Goal: Obtain resource: Download file/media

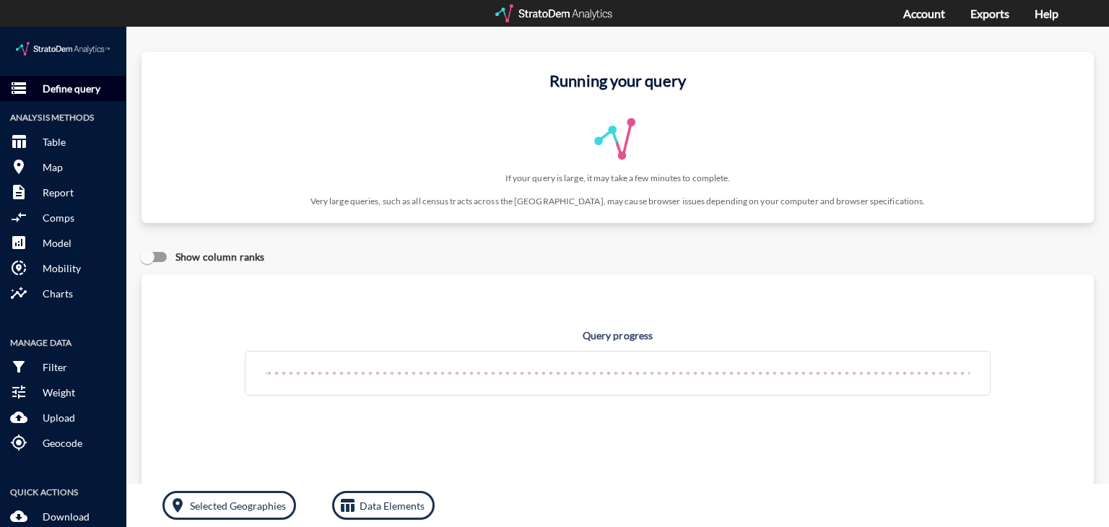
click p "Define query"
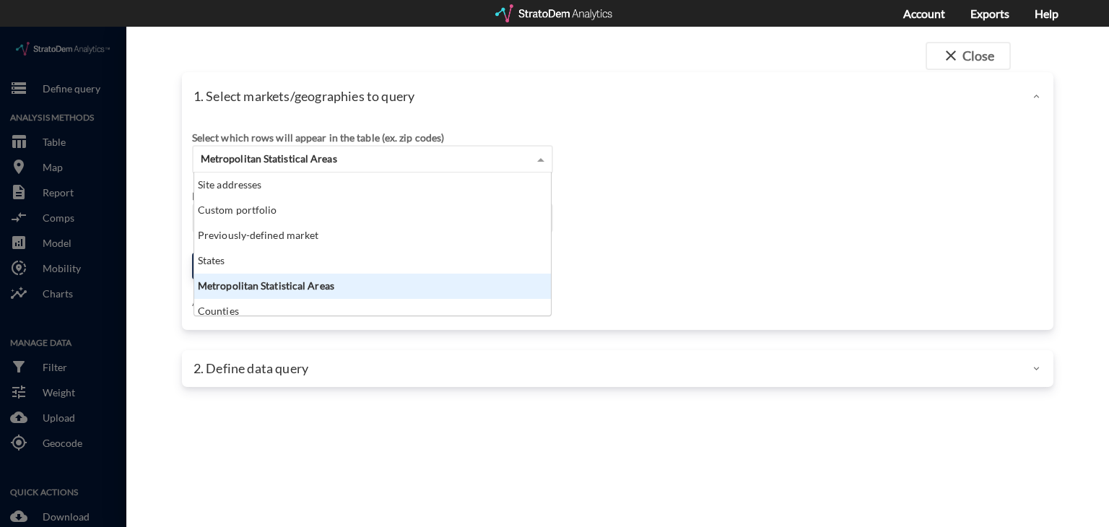
click span "Metropolitan Statistical Areas"
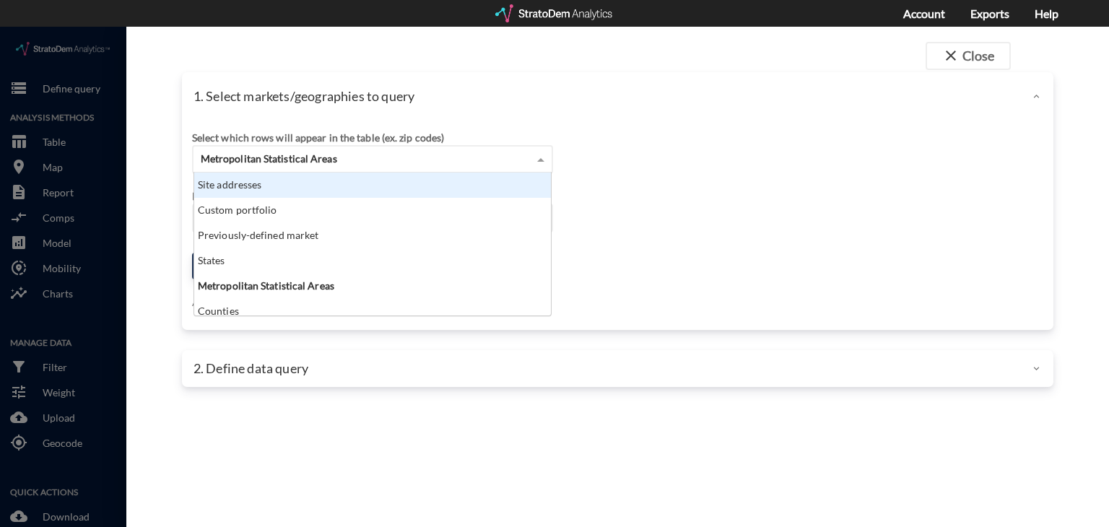
click div "Site addresses"
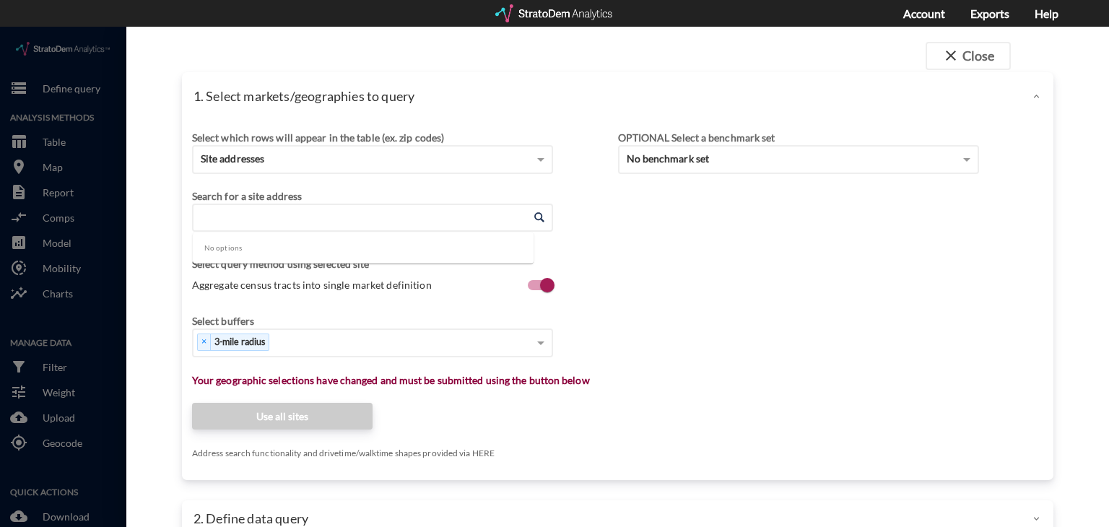
click input "Enter an address"
paste input "[STREET_ADDRESS][PERSON_NAME]"
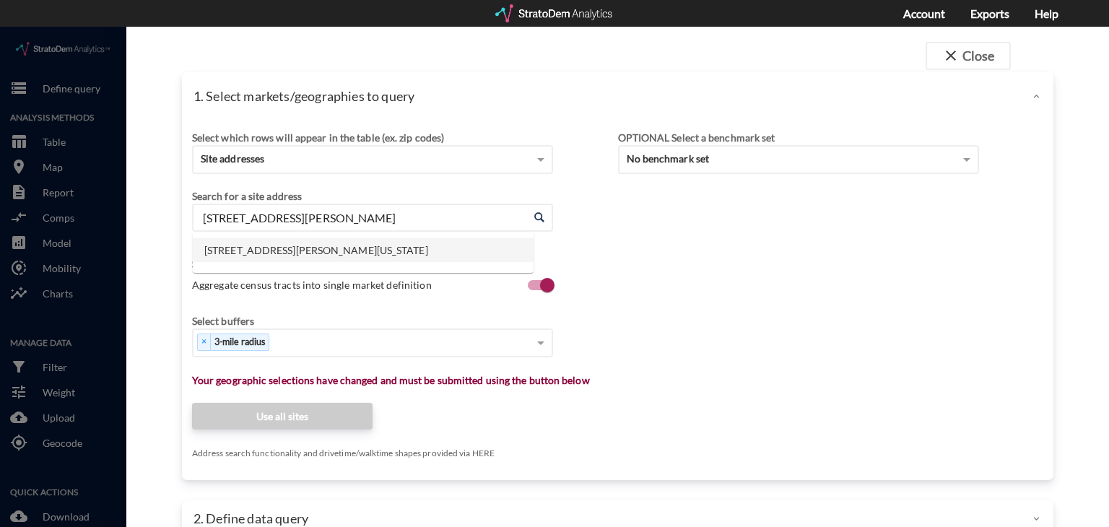
click li "[STREET_ADDRESS][PERSON_NAME][US_STATE]"
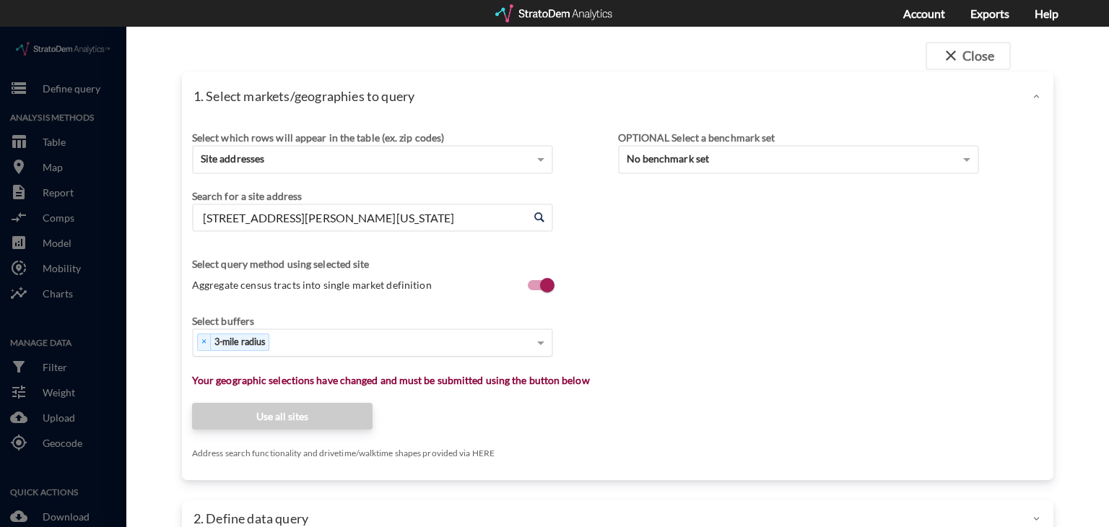
type input "[STREET_ADDRESS][PERSON_NAME][US_STATE]"
click div "× 3-mile radius"
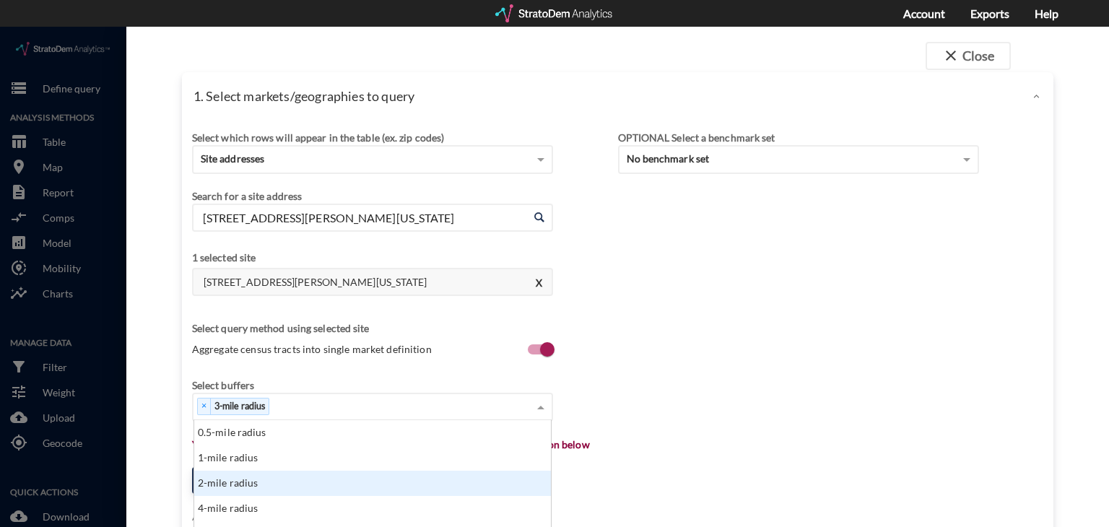
scroll to position [139, 0]
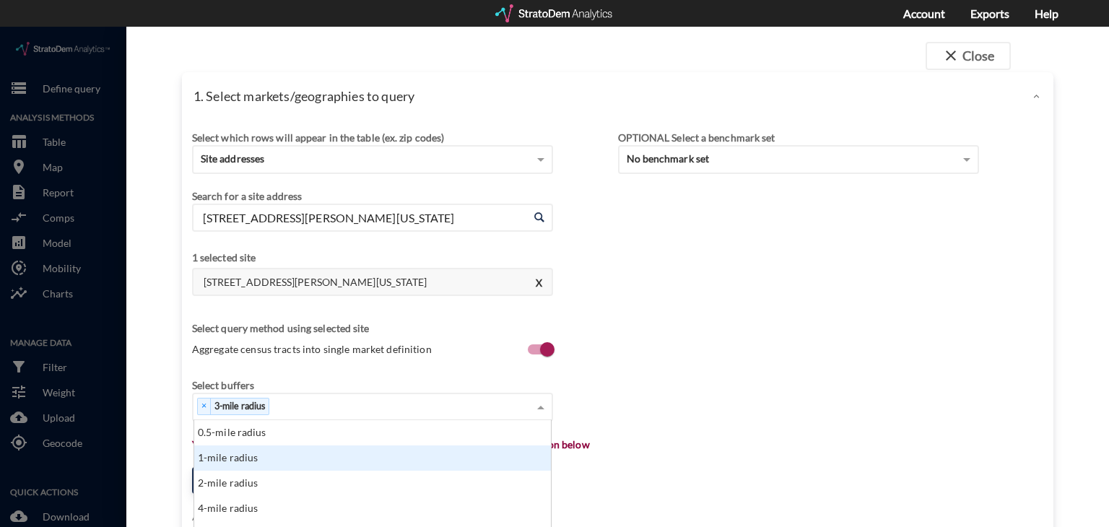
click div "1-mile radius"
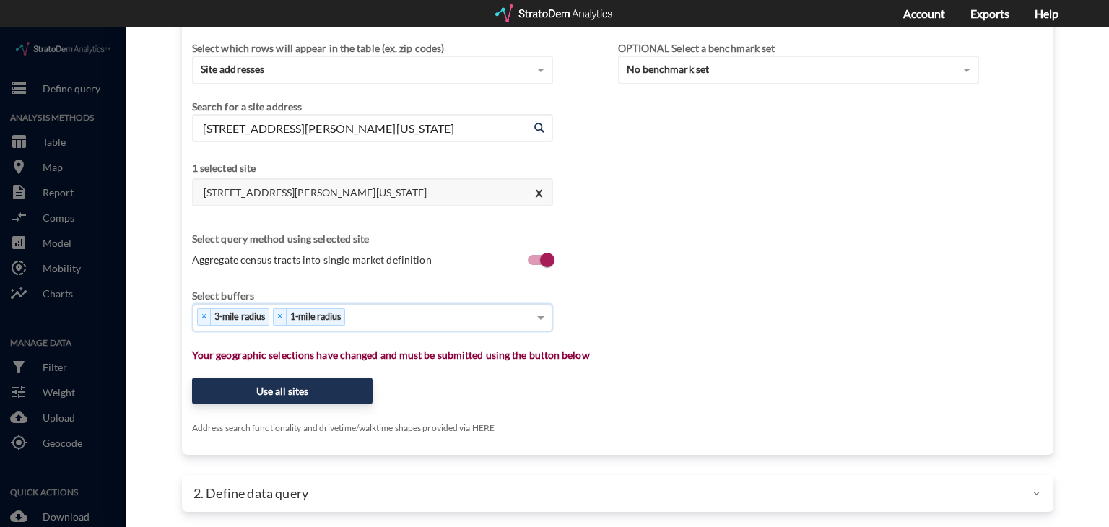
scroll to position [90, 0]
click div "× 3-mile radius × 1-mile radius"
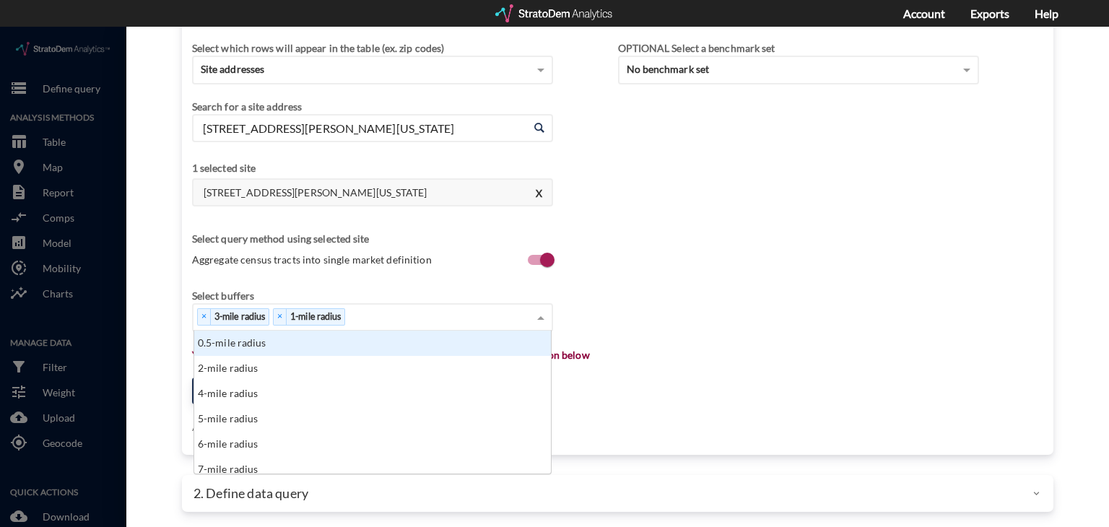
scroll to position [131, 349]
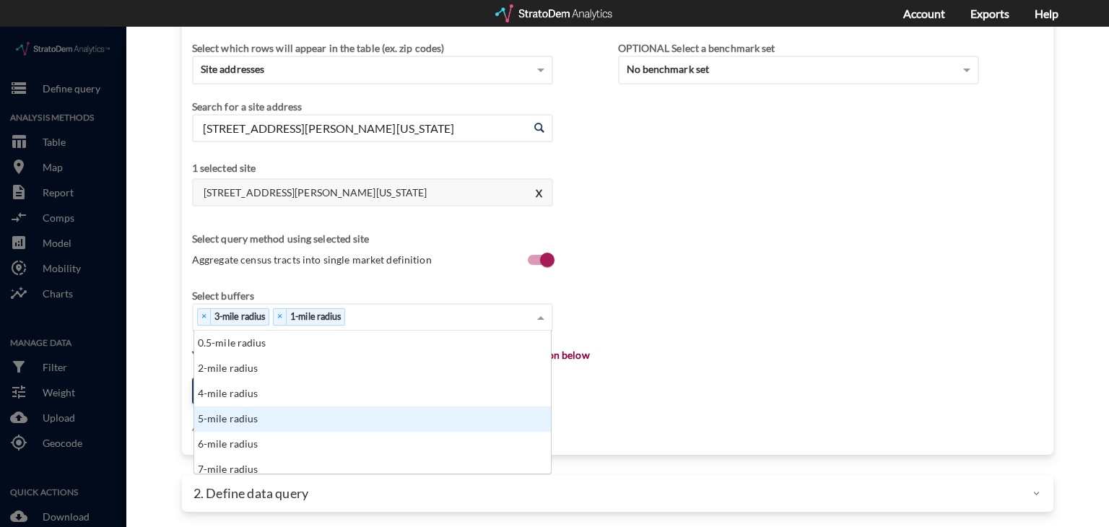
click div "5-mile radius"
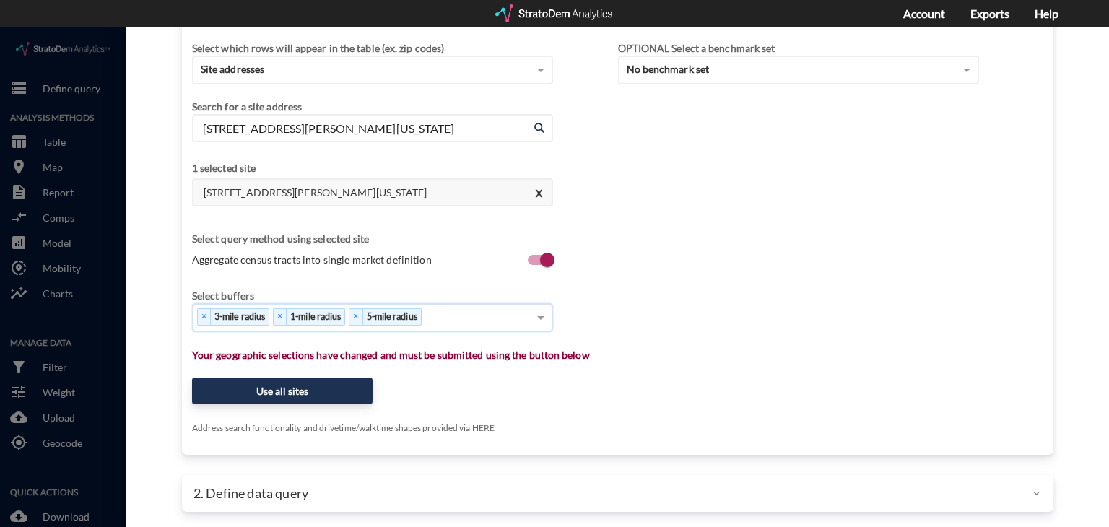
click div "× 3-mile radius × 1-mile radius × 5-mile radius"
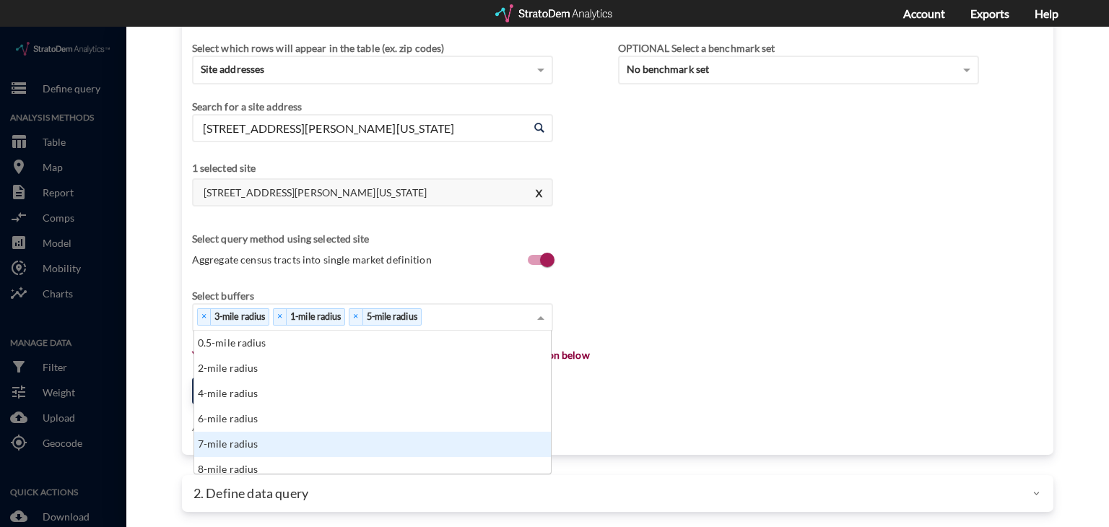
click div "7-mile radius"
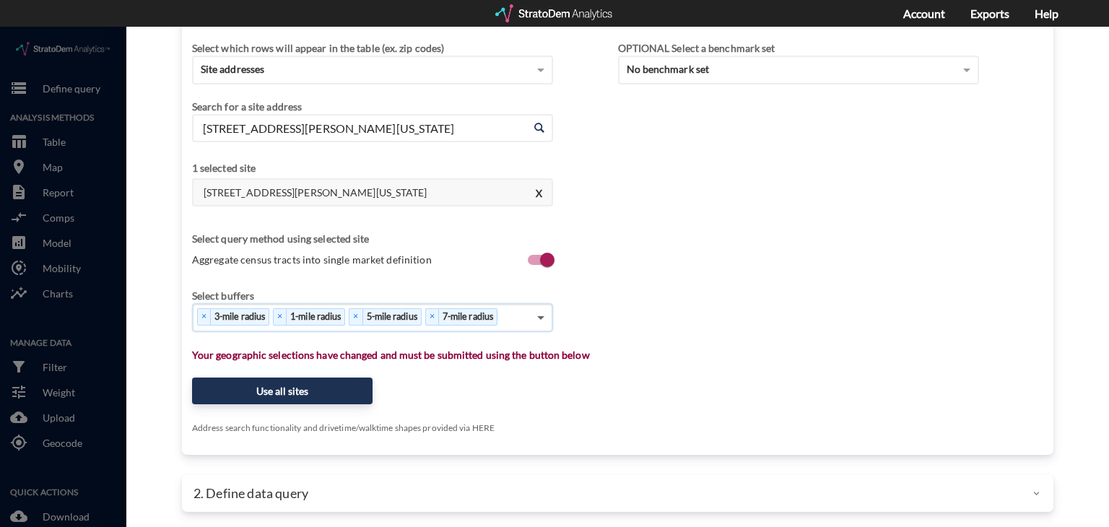
click span
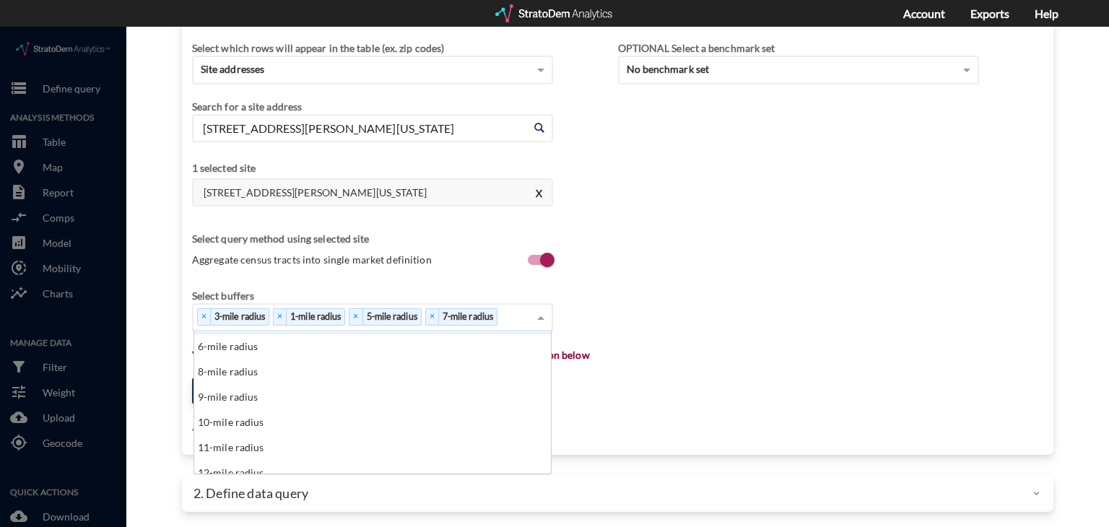
scroll to position [72, 0]
click div "10-mile radius"
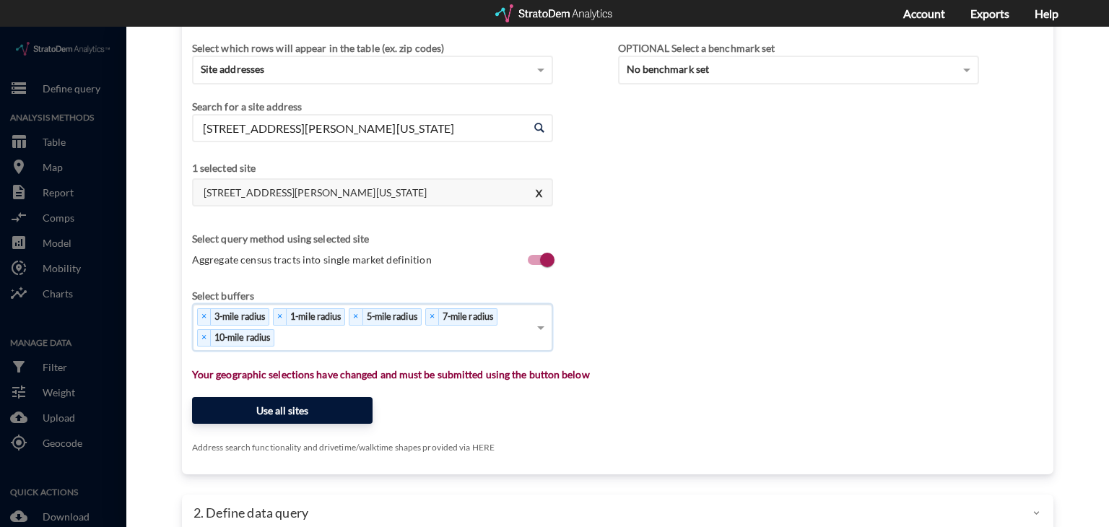
click button "Use all sites"
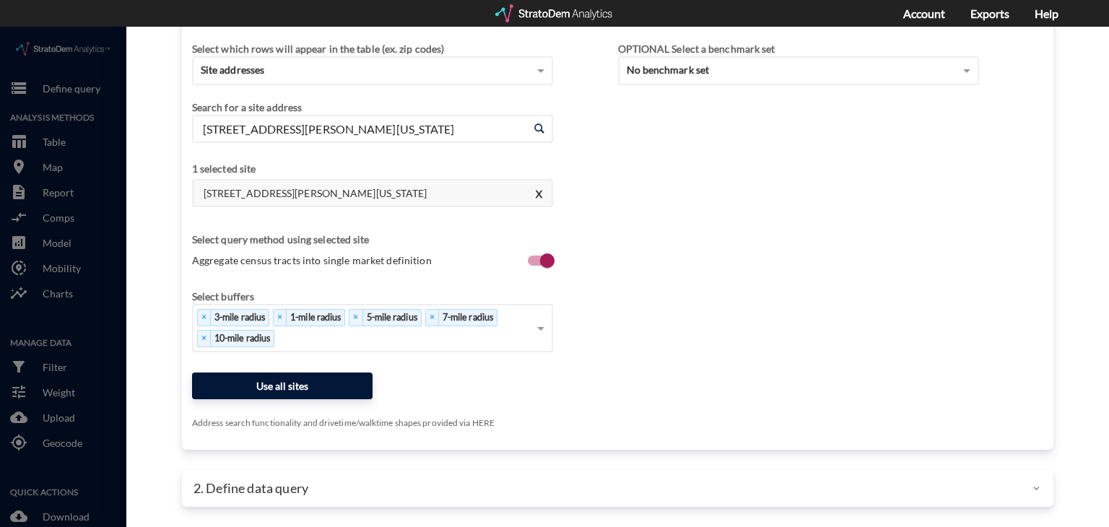
scroll to position [86, 0]
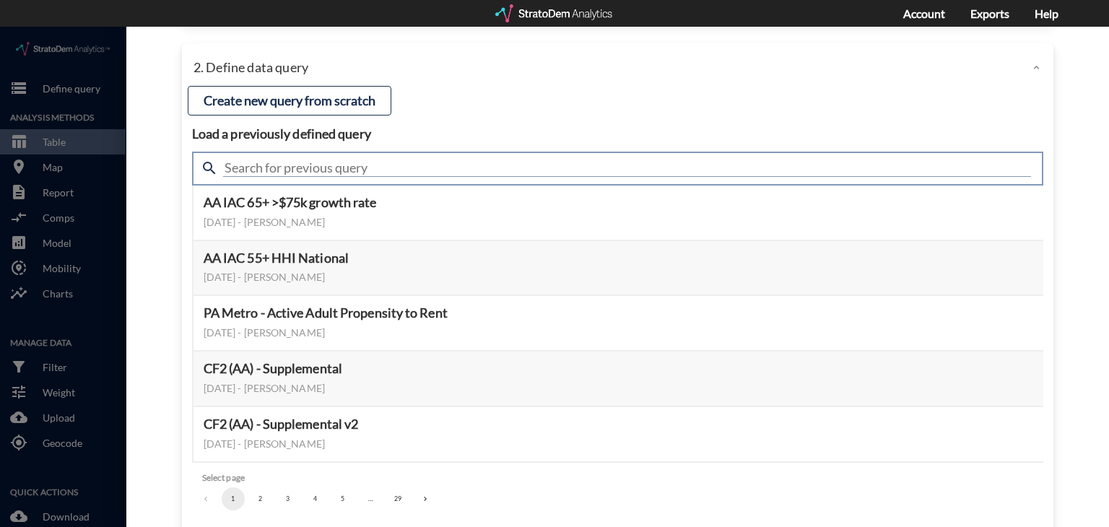
click input "text"
type input "active adult"
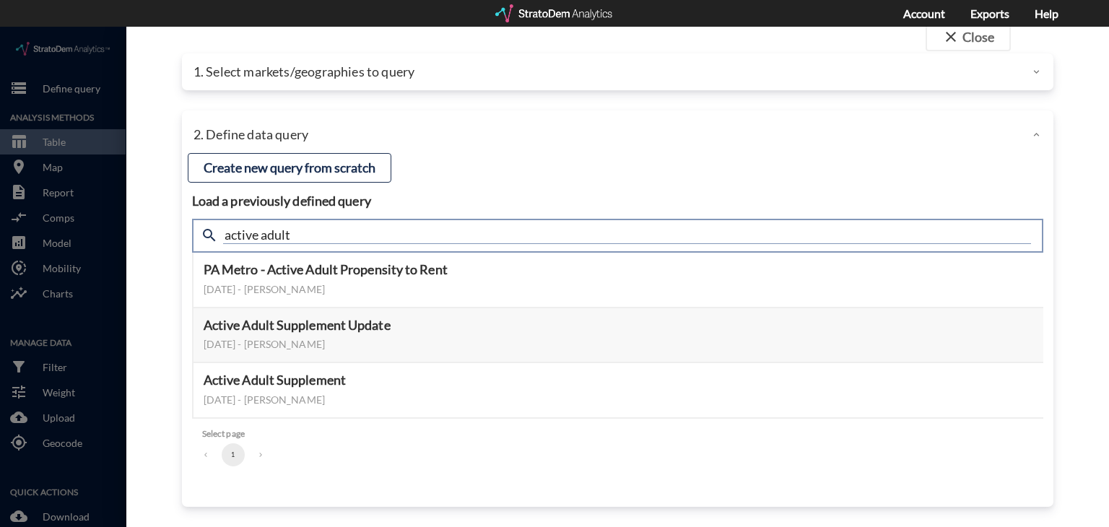
scroll to position [17, 0]
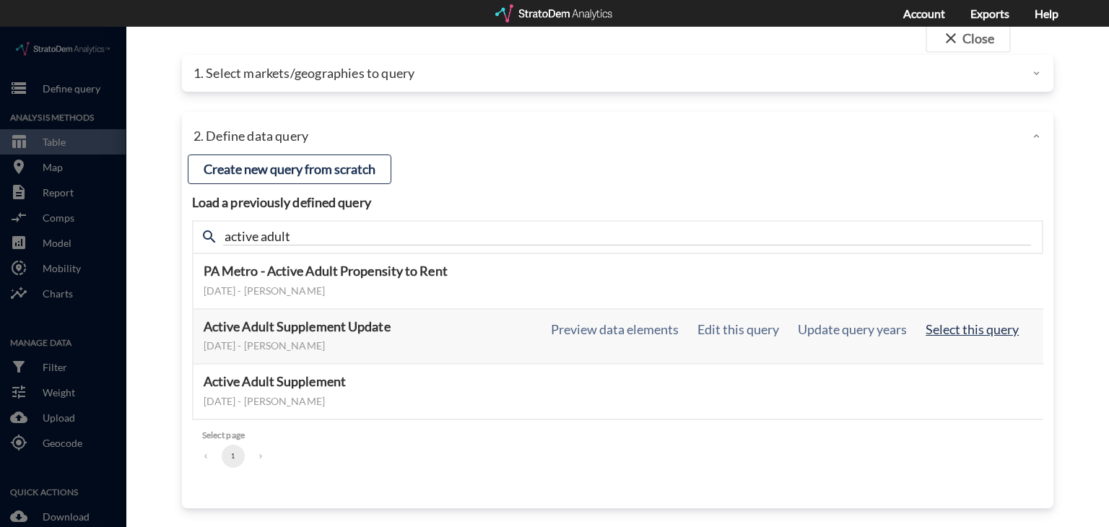
click button "Select this query"
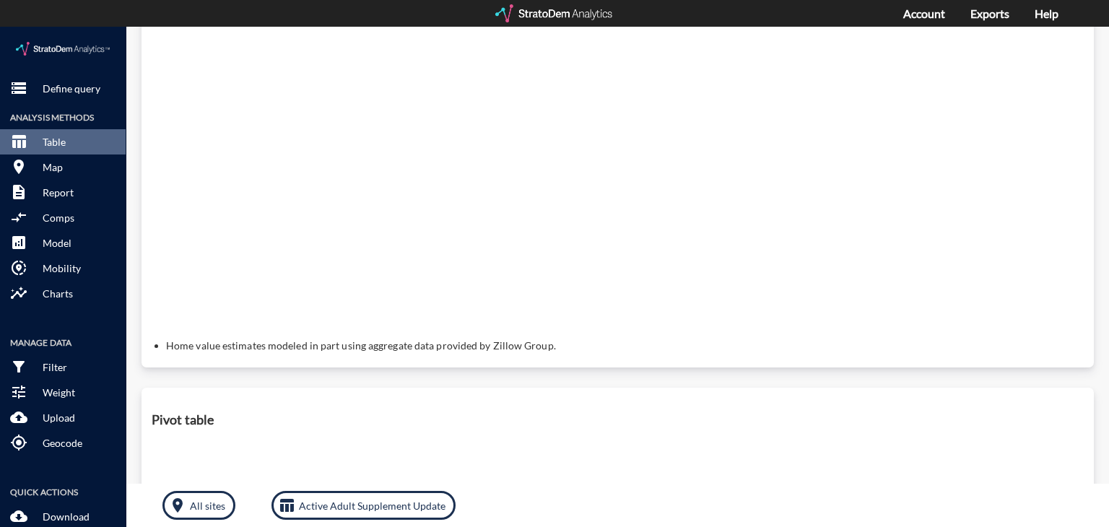
scroll to position [0, 0]
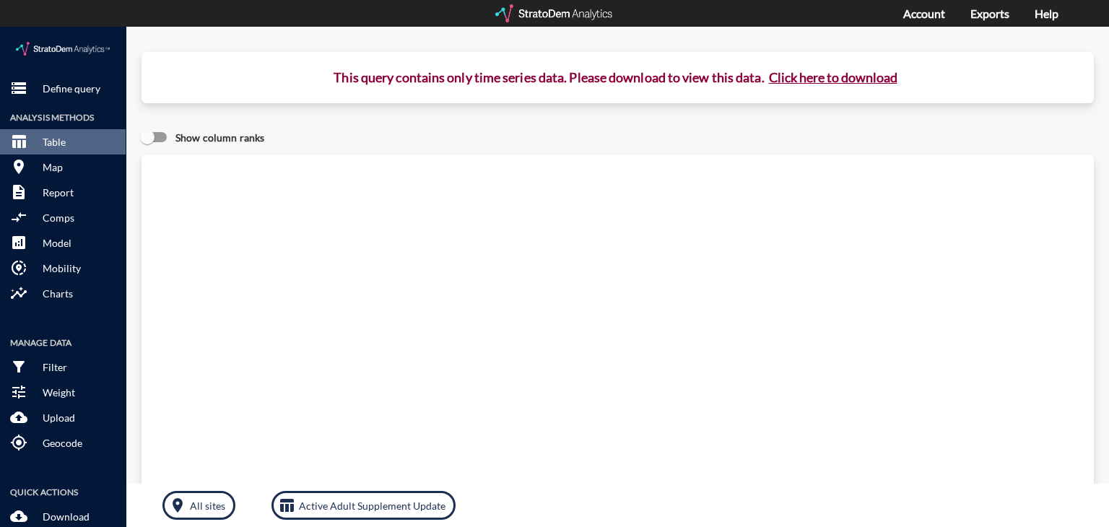
click button "Click here to download"
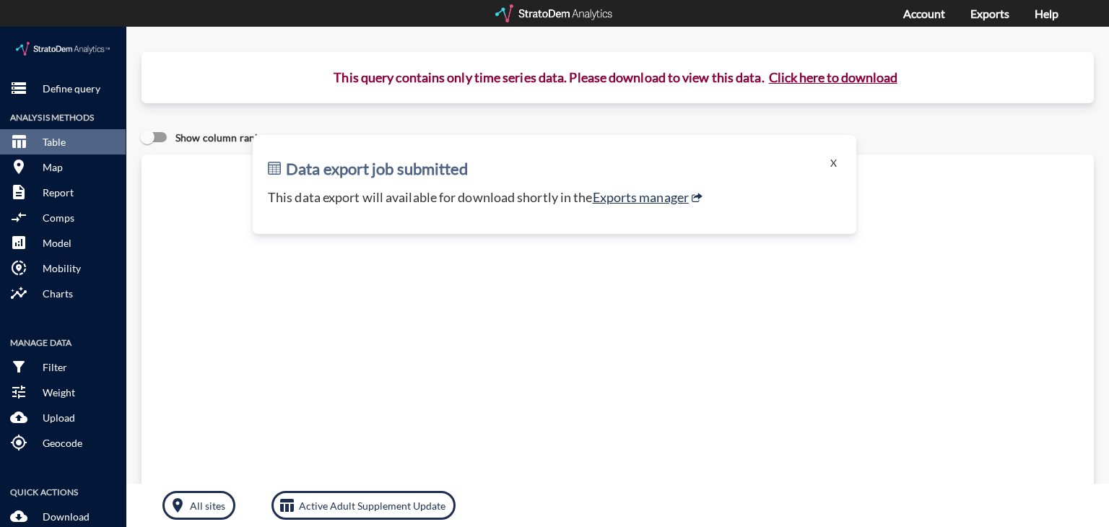
click p "This data export will available for download shortly in the Exports manager"
click link "Exports manager"
click p "Define query"
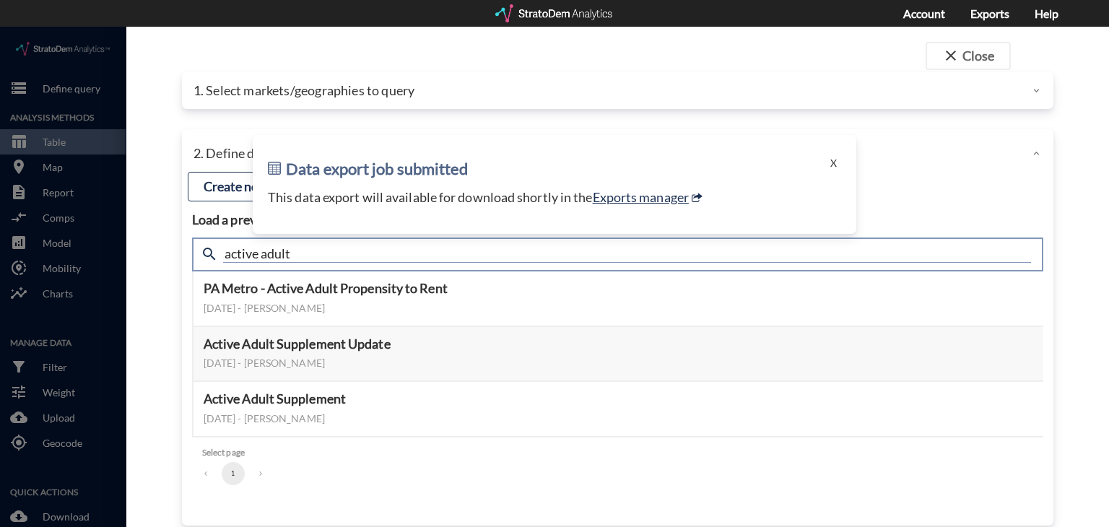
click input "active adult"
type input "housing demand"
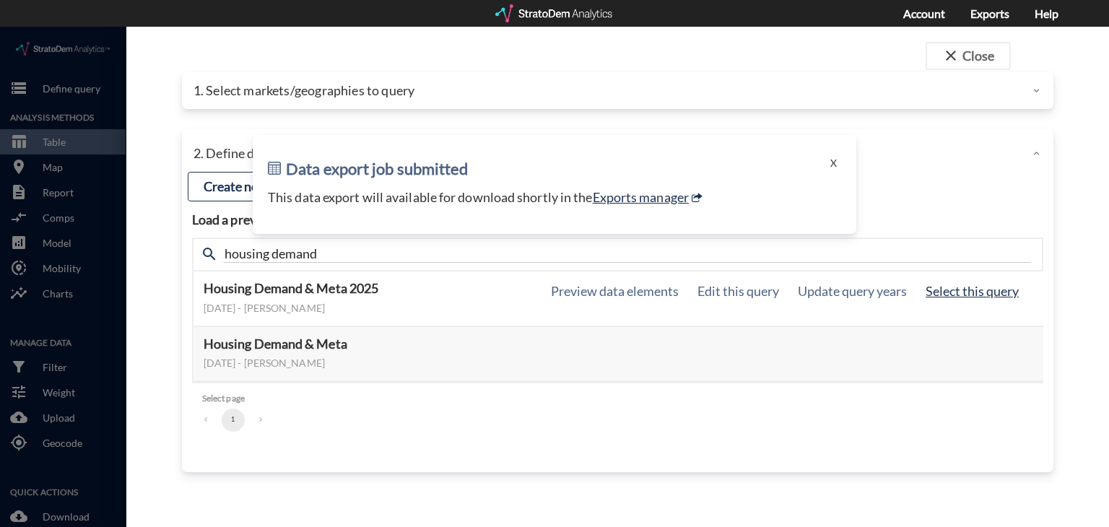
click button "Select this query"
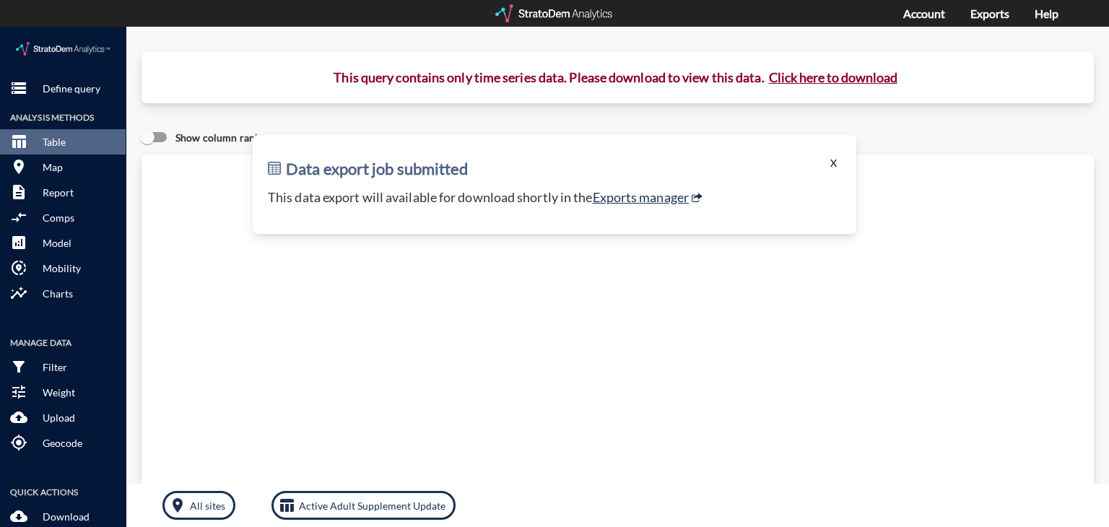
click button "X"
click button "Click here to download"
click button "X"
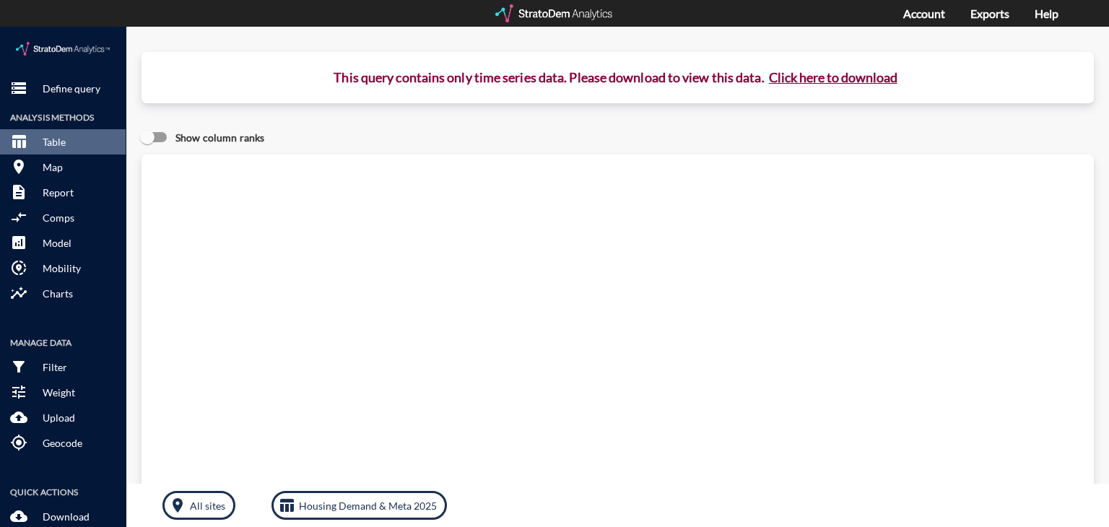
click button "Click here to download"
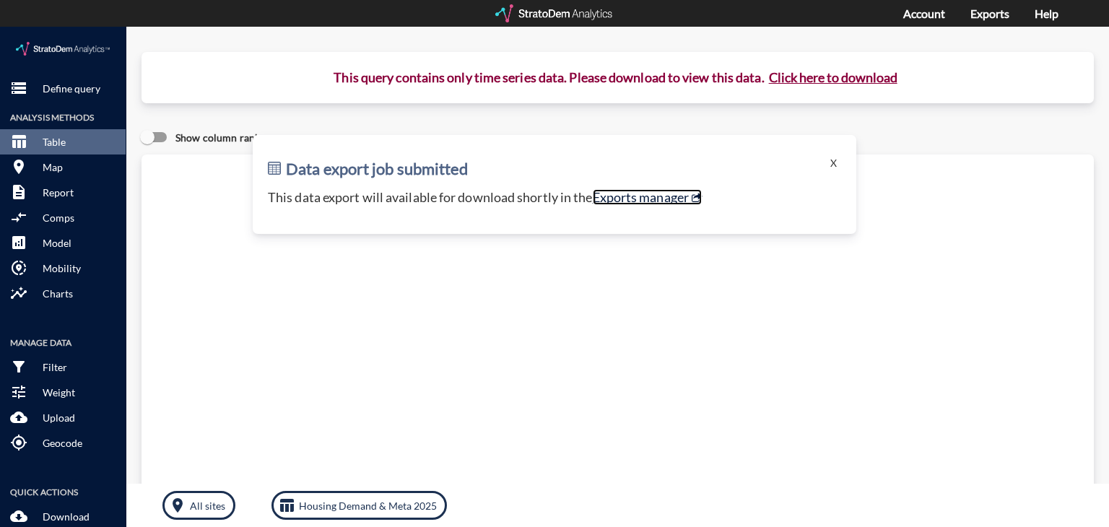
click link "Exports manager"
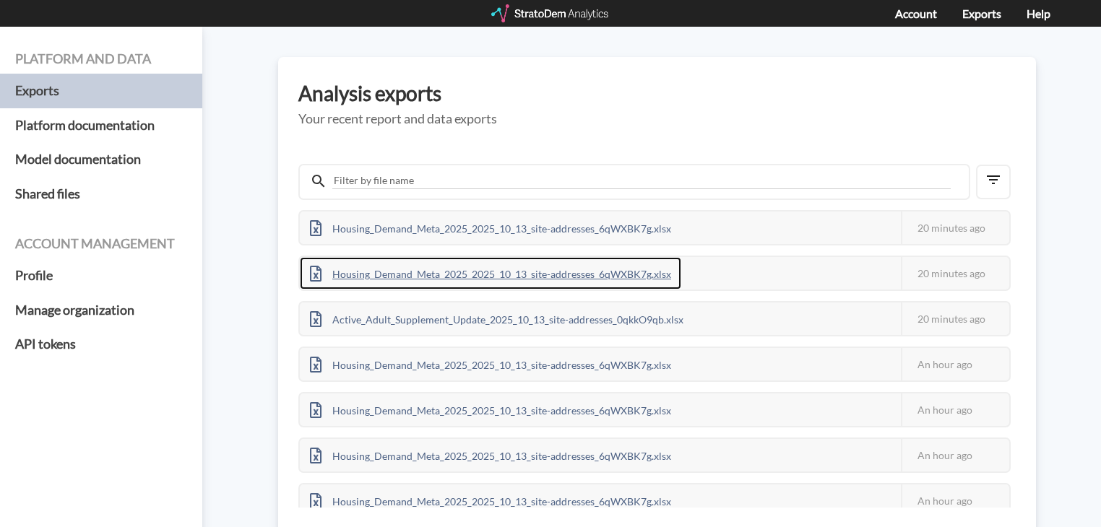
click at [653, 272] on div "Housing_Demand_Meta_2025_2025_10_13_site-addresses_6qWXBK7g.xlsx" at bounding box center [490, 273] width 381 height 32
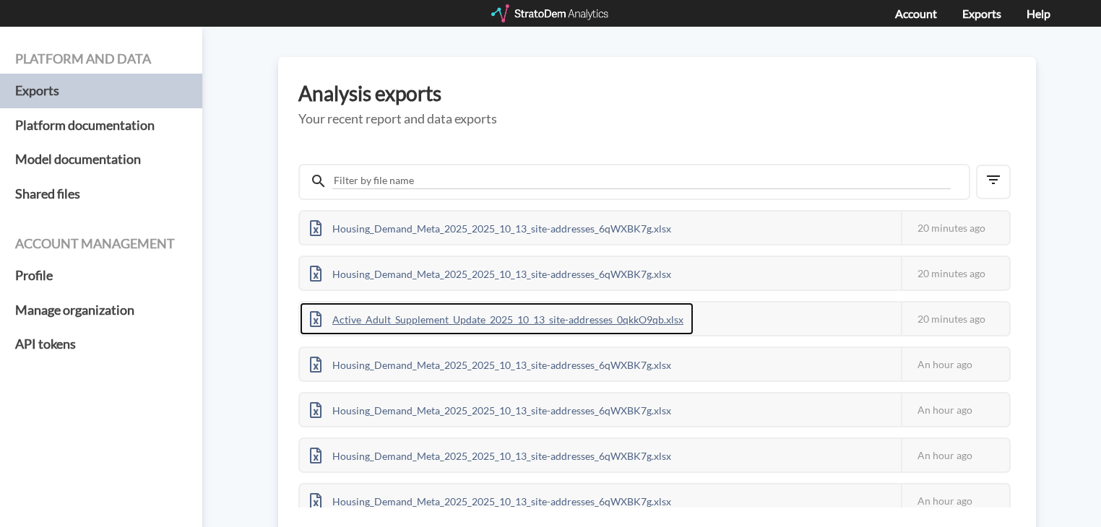
click at [586, 318] on div "Active_Adult_Supplement_Update_2025_10_13_site-addresses_0qkkO9qb.xlsx" at bounding box center [497, 319] width 394 height 32
